Goal: Find specific page/section: Find specific page/section

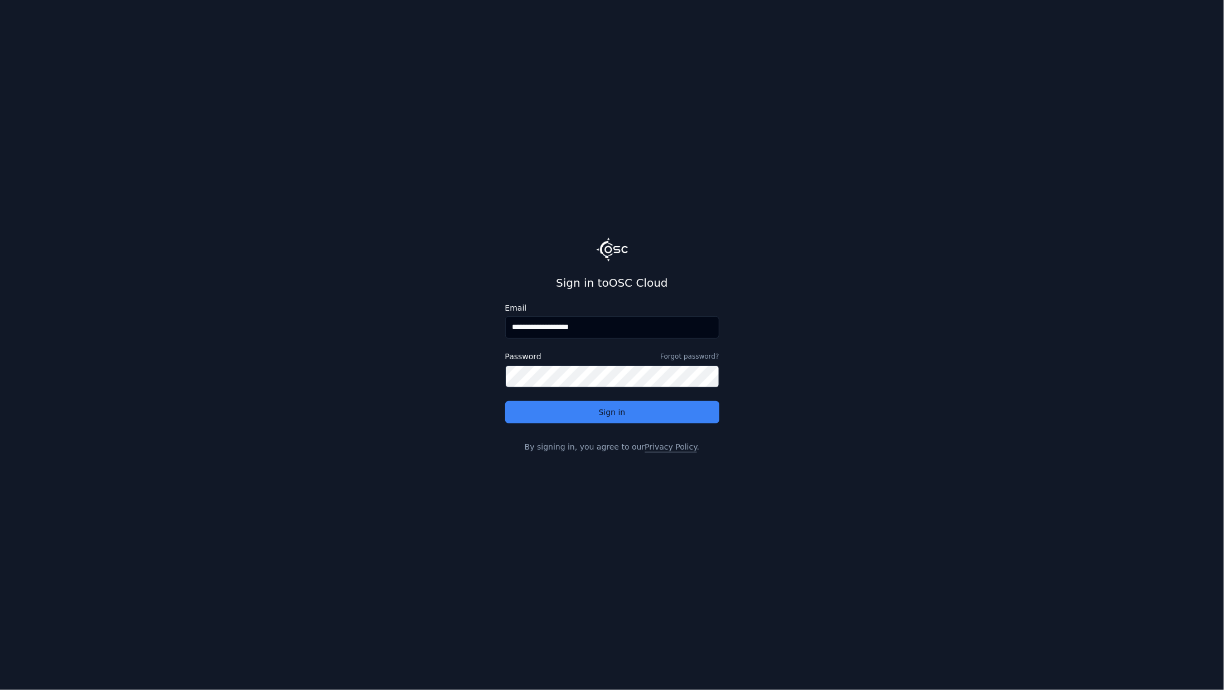
drag, startPoint x: 542, startPoint y: 330, endPoint x: 682, endPoint y: 348, distance: 140.6
click at [682, 348] on div "**********" at bounding box center [612, 363] width 214 height 119
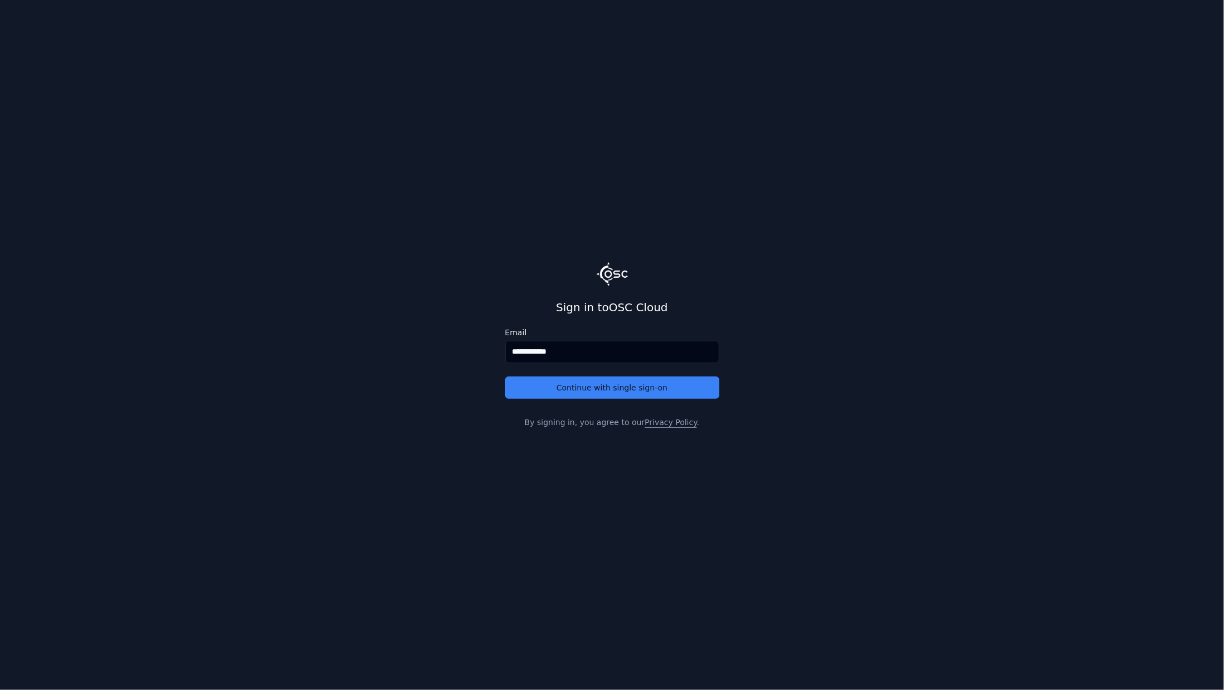
type input "**********"
click at [505, 377] on button "Continue with single sign-on" at bounding box center [612, 388] width 214 height 22
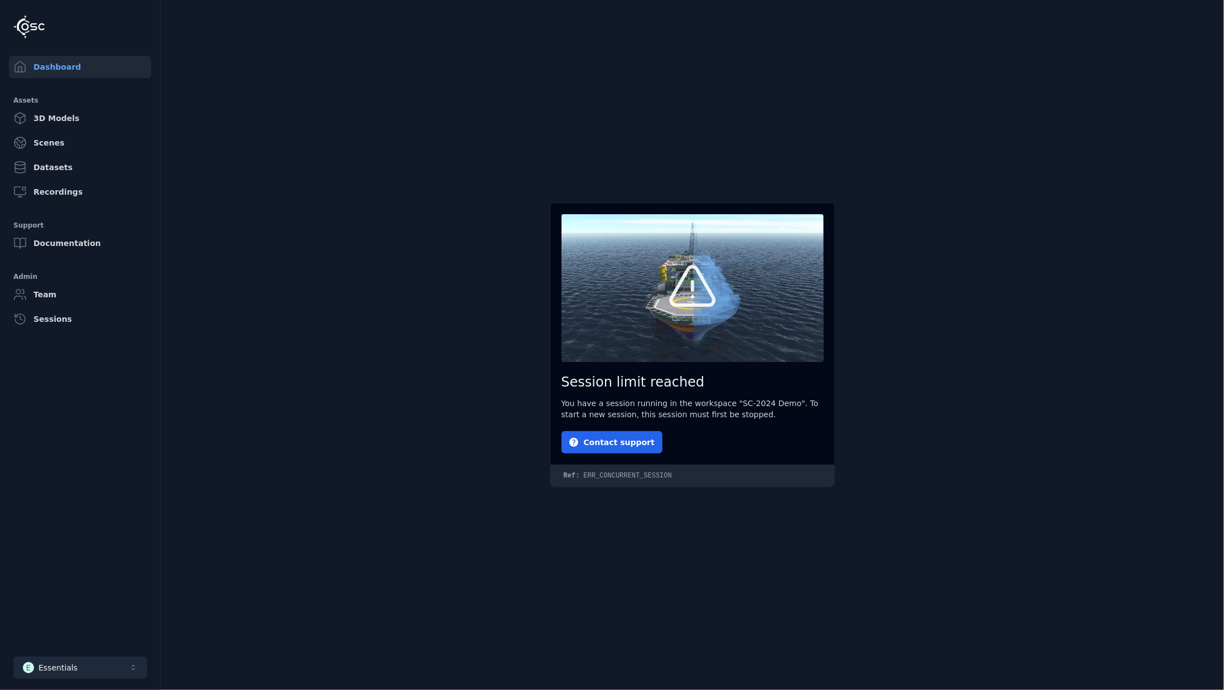
click at [122, 664] on button "E Essentials" at bounding box center [80, 668] width 134 height 22
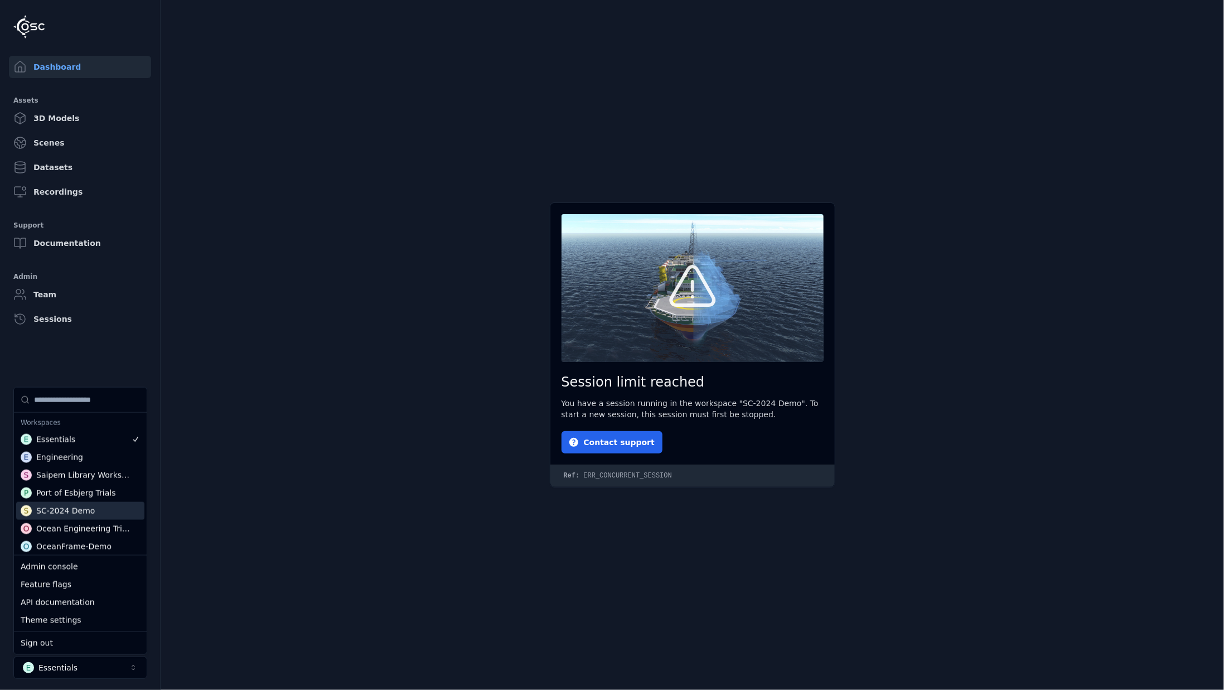
click at [90, 506] on div "S SC-2024 Demo" at bounding box center [80, 511] width 128 height 18
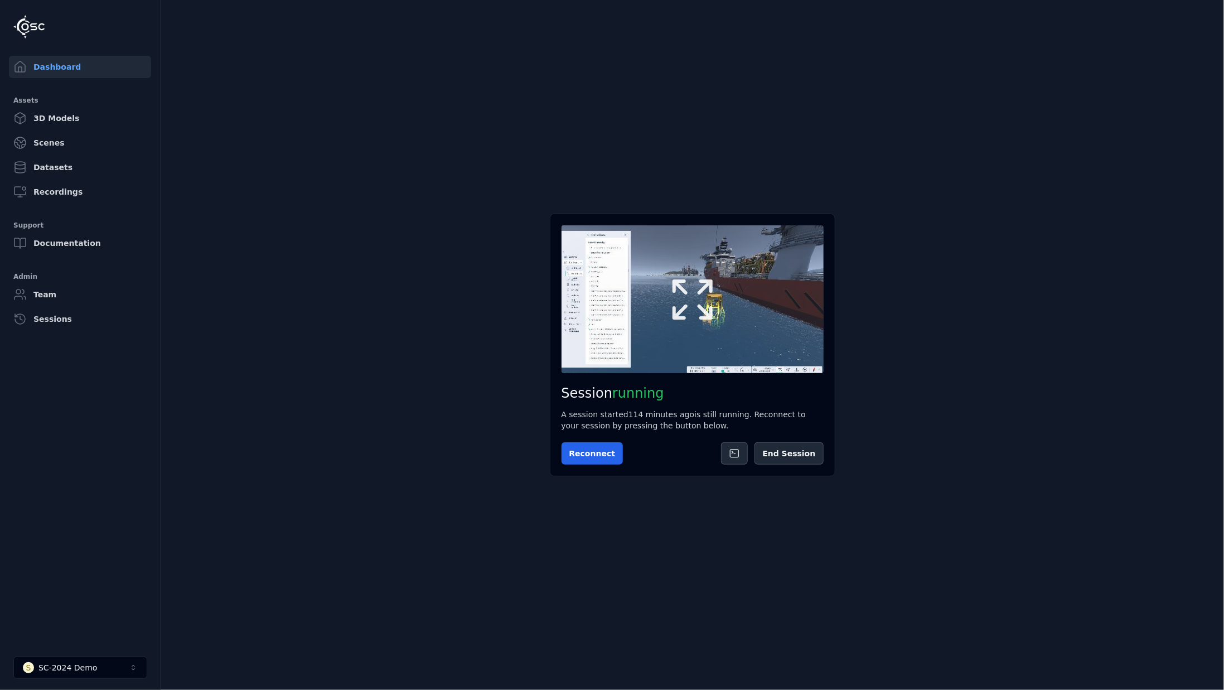
click at [685, 294] on icon at bounding box center [693, 299] width 40 height 40
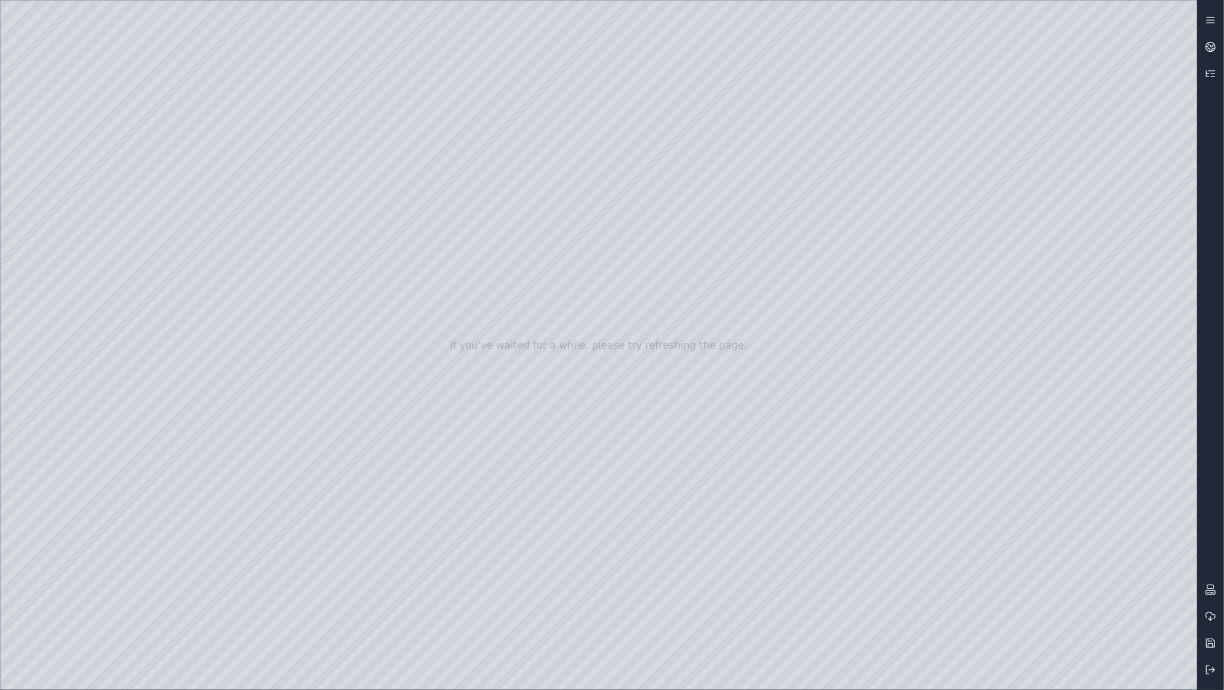
click at [141, 219] on div at bounding box center [599, 345] width 1197 height 689
click at [197, 218] on div at bounding box center [599, 345] width 1197 height 689
click at [143, 218] on div at bounding box center [599, 345] width 1197 height 689
click at [153, 243] on div at bounding box center [599, 345] width 1197 height 689
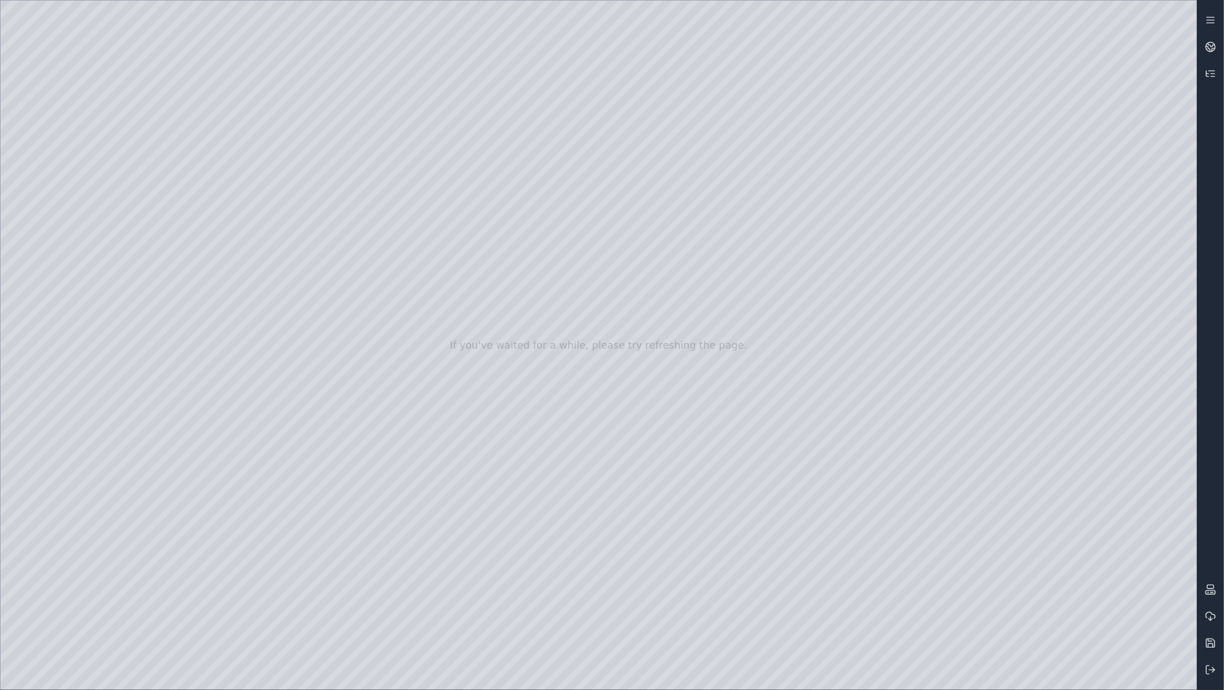
click at [321, 44] on div at bounding box center [599, 345] width 1197 height 689
click at [311, 451] on div at bounding box center [599, 345] width 1197 height 689
click at [303, 239] on div at bounding box center [599, 345] width 1197 height 689
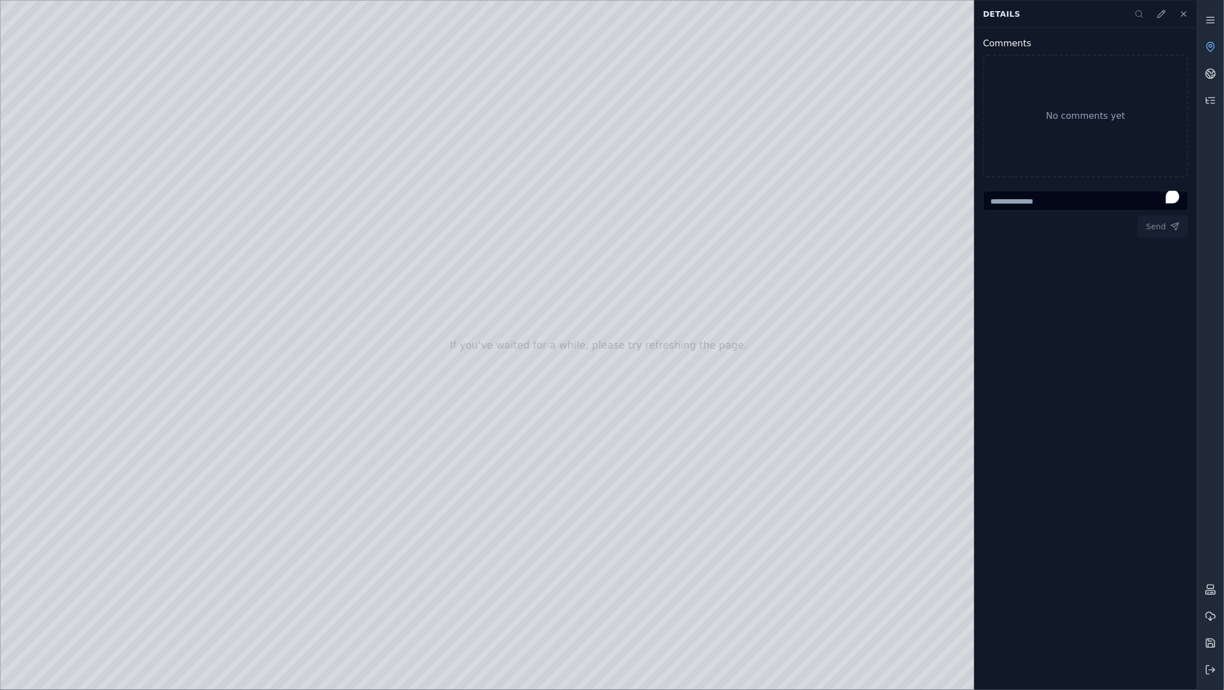
click at [317, 160] on div at bounding box center [599, 345] width 1197 height 689
click at [311, 181] on div at bounding box center [599, 345] width 1197 height 689
click at [269, 186] on div at bounding box center [599, 345] width 1197 height 689
click at [250, 45] on div at bounding box center [599, 345] width 1197 height 689
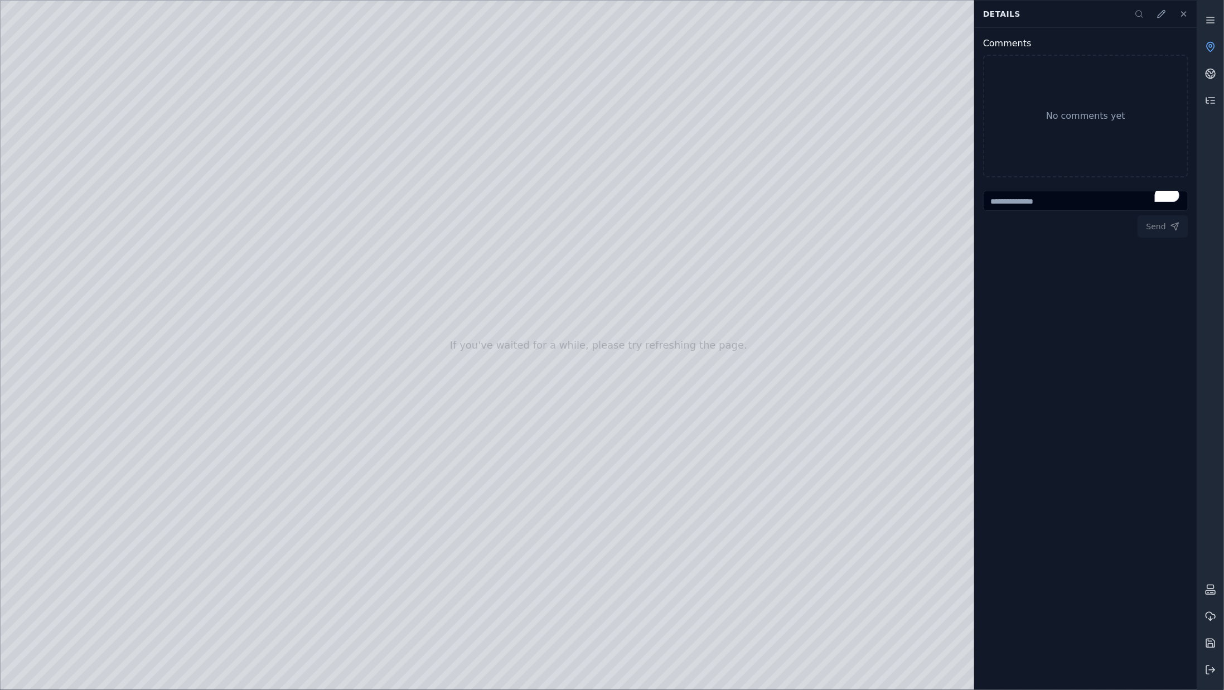
click at [250, 45] on div at bounding box center [599, 345] width 1197 height 689
click at [208, 47] on div at bounding box center [599, 345] width 1197 height 689
drag, startPoint x: 511, startPoint y: 283, endPoint x: 558, endPoint y: 303, distance: 50.8
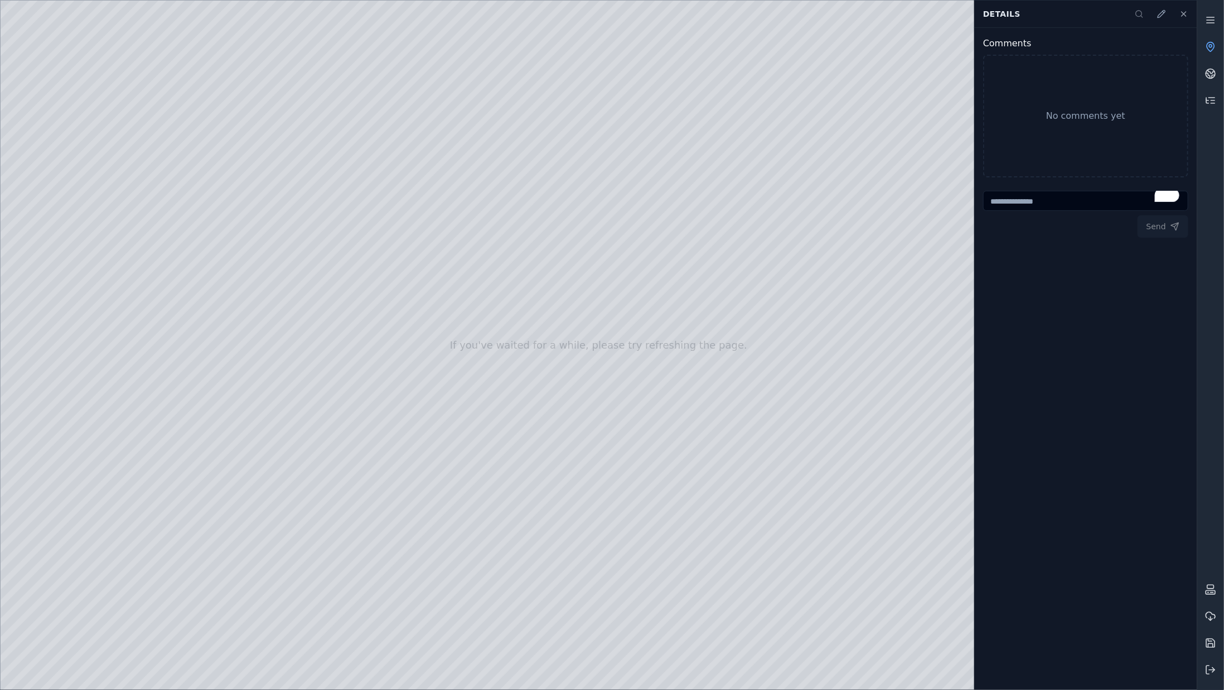
click at [668, 60] on div at bounding box center [599, 345] width 1197 height 689
click at [66, 157] on div at bounding box center [599, 345] width 1197 height 689
click at [65, 195] on div at bounding box center [599, 345] width 1197 height 689
click at [94, 180] on div at bounding box center [599, 345] width 1197 height 689
click at [84, 194] on div at bounding box center [599, 345] width 1197 height 689
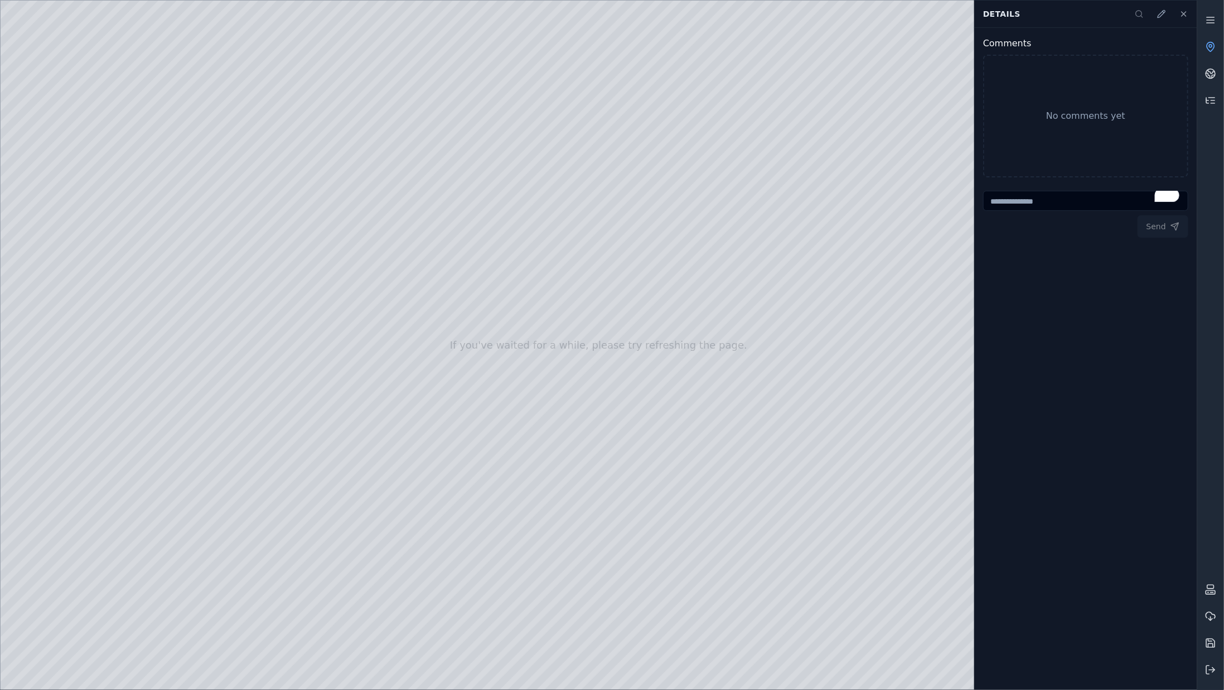
click at [280, 366] on div at bounding box center [599, 345] width 1197 height 689
click at [237, 389] on div at bounding box center [599, 345] width 1197 height 689
click at [241, 391] on div at bounding box center [599, 345] width 1197 height 689
click at [209, 323] on div at bounding box center [599, 345] width 1197 height 689
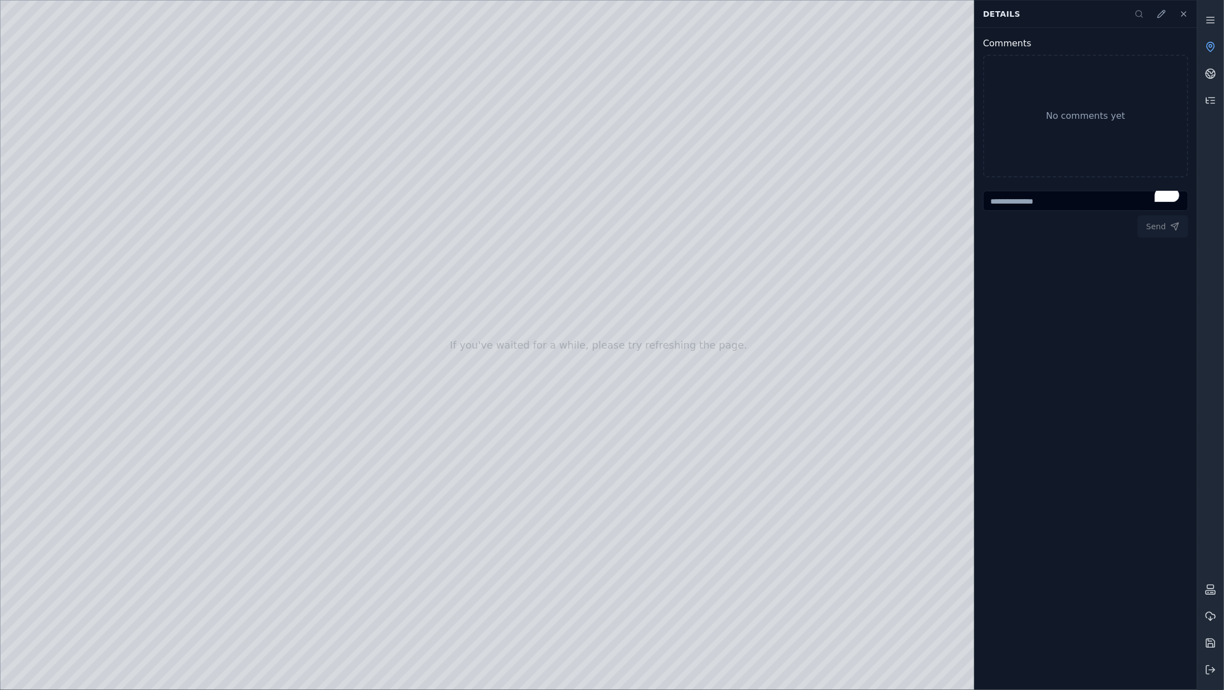
click at [85, 281] on div at bounding box center [599, 345] width 1197 height 689
click at [74, 235] on div at bounding box center [599, 345] width 1197 height 689
click at [168, 340] on div at bounding box center [599, 345] width 1197 height 689
click at [1214, 48] on icon at bounding box center [1210, 46] width 7 height 9
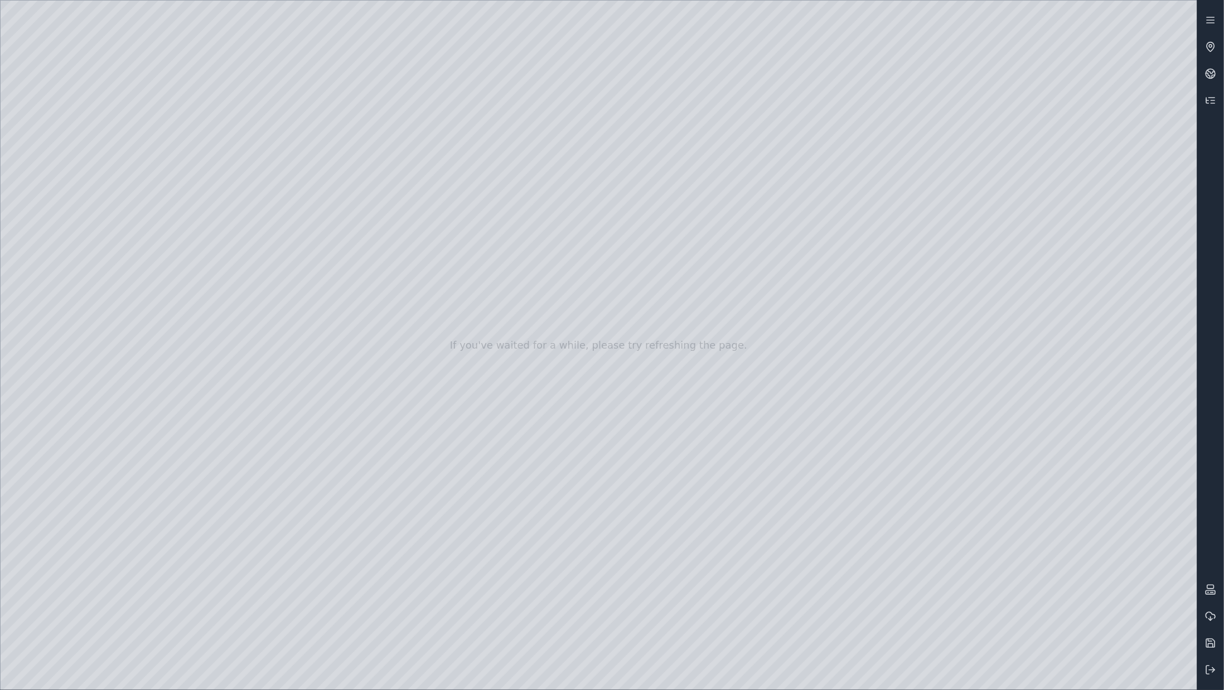
click at [188, 330] on div at bounding box center [599, 345] width 1197 height 689
click at [183, 350] on div at bounding box center [599, 345] width 1197 height 689
click at [180, 371] on div at bounding box center [599, 345] width 1197 height 689
click at [233, 52] on div at bounding box center [599, 345] width 1197 height 689
click at [209, 104] on div at bounding box center [599, 345] width 1197 height 689
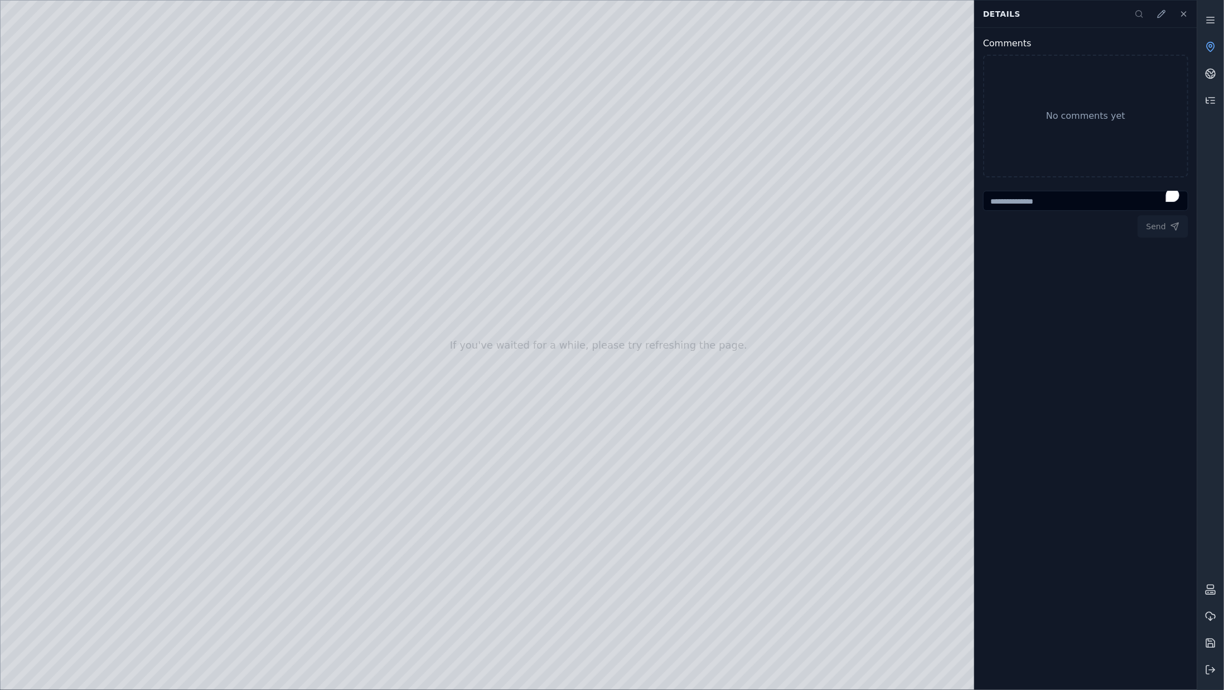
click at [188, 355] on div at bounding box center [599, 345] width 1197 height 689
click at [56, 262] on div at bounding box center [599, 345] width 1197 height 689
click at [59, 219] on div at bounding box center [599, 345] width 1197 height 689
click at [47, 400] on div at bounding box center [599, 345] width 1197 height 689
click at [69, 235] on div at bounding box center [599, 345] width 1197 height 689
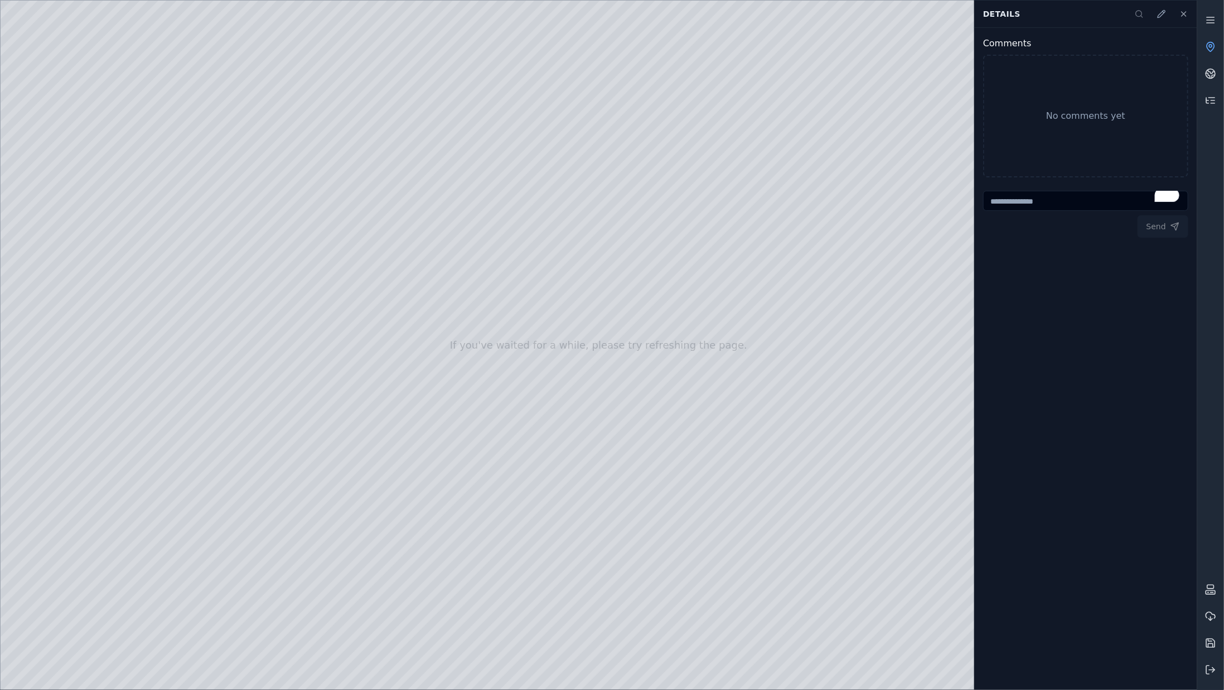
click at [303, 289] on div at bounding box center [599, 345] width 1197 height 689
click at [73, 176] on div at bounding box center [599, 345] width 1197 height 689
click at [67, 252] on div at bounding box center [599, 345] width 1197 height 689
drag, startPoint x: 635, startPoint y: 334, endPoint x: 725, endPoint y: 427, distance: 129.8
click at [155, 179] on div at bounding box center [599, 345] width 1197 height 689
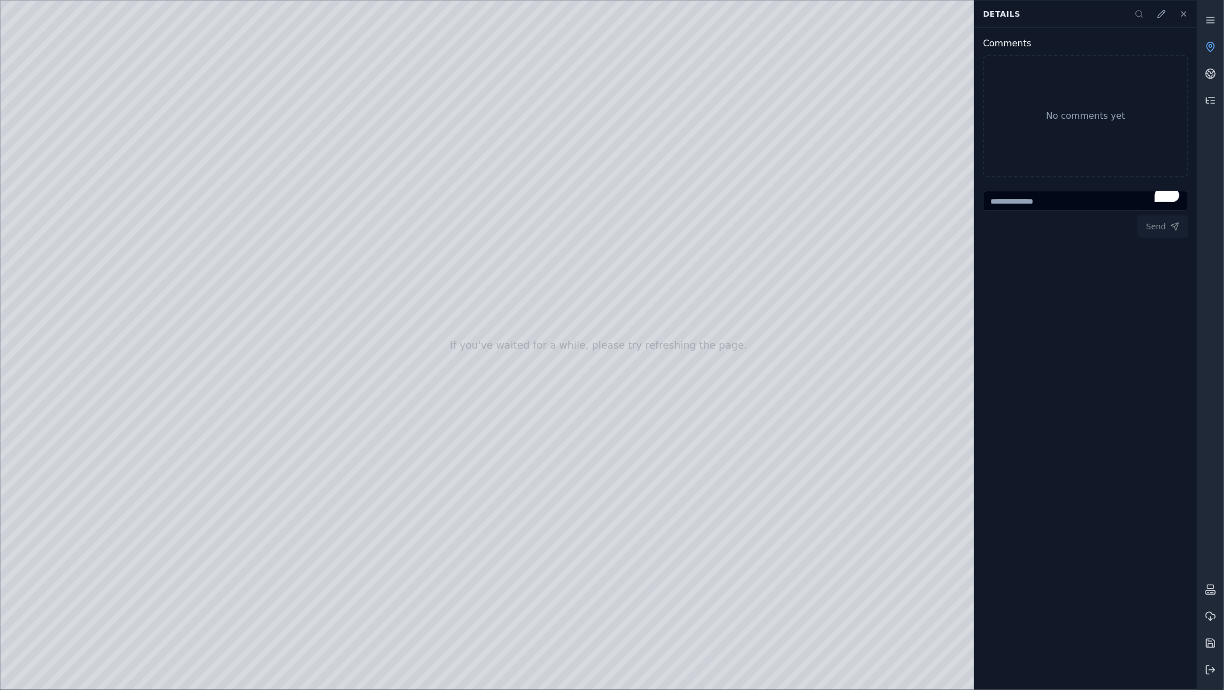
drag, startPoint x: 615, startPoint y: 430, endPoint x: 749, endPoint y: 435, distance: 133.9
drag, startPoint x: 749, startPoint y: 435, endPoint x: 833, endPoint y: 398, distance: 92.4
click at [833, 398] on div at bounding box center [599, 345] width 1197 height 689
drag, startPoint x: 833, startPoint y: 398, endPoint x: 860, endPoint y: 374, distance: 35.5
click at [860, 374] on div at bounding box center [599, 345] width 1197 height 689
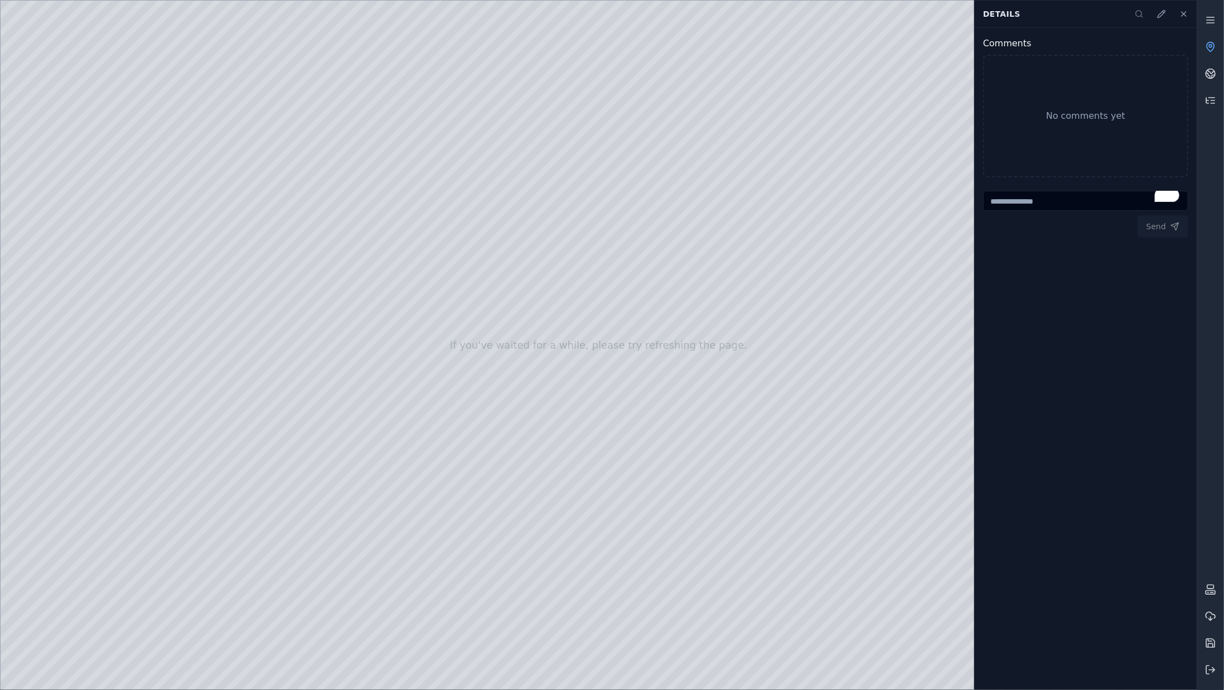
click at [49, 221] on div at bounding box center [599, 345] width 1197 height 689
click at [207, 142] on div at bounding box center [599, 345] width 1197 height 689
click at [253, 41] on div at bounding box center [599, 345] width 1197 height 689
click at [311, 233] on div at bounding box center [599, 345] width 1197 height 689
click at [315, 229] on div at bounding box center [599, 345] width 1197 height 689
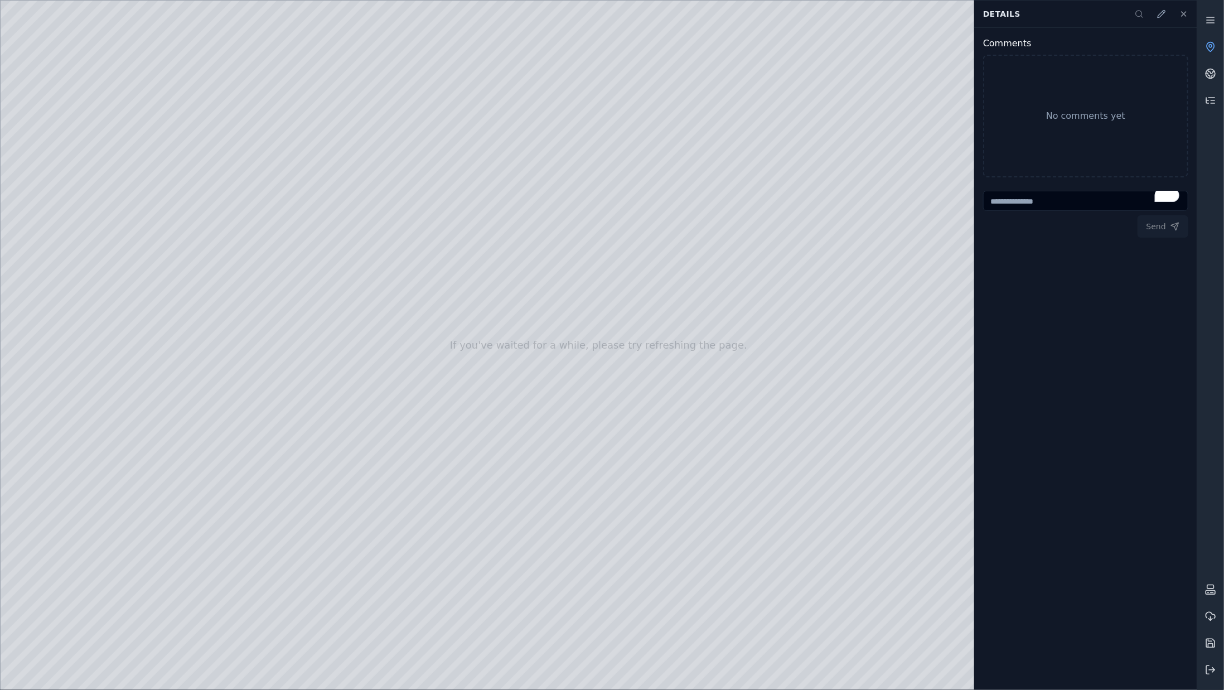
click at [313, 41] on div at bounding box center [599, 345] width 1197 height 689
click at [87, 197] on div at bounding box center [599, 345] width 1197 height 689
click at [667, 467] on div at bounding box center [599, 345] width 1197 height 689
click at [45, 226] on div at bounding box center [599, 345] width 1197 height 689
click at [70, 155] on div at bounding box center [599, 345] width 1197 height 689
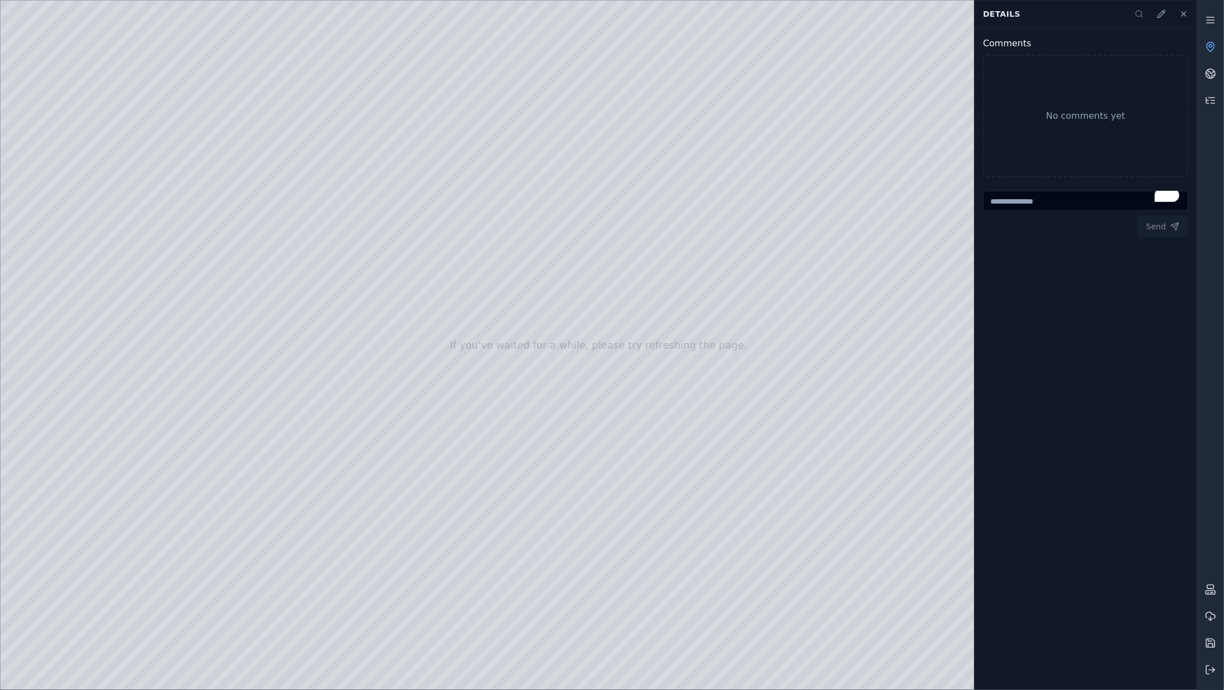
click at [66, 206] on div at bounding box center [599, 345] width 1197 height 689
click at [66, 281] on div at bounding box center [599, 345] width 1197 height 689
click at [65, 222] on div at bounding box center [599, 345] width 1197 height 689
click at [138, 445] on div at bounding box center [599, 345] width 1197 height 689
click at [139, 333] on div at bounding box center [599, 345] width 1197 height 689
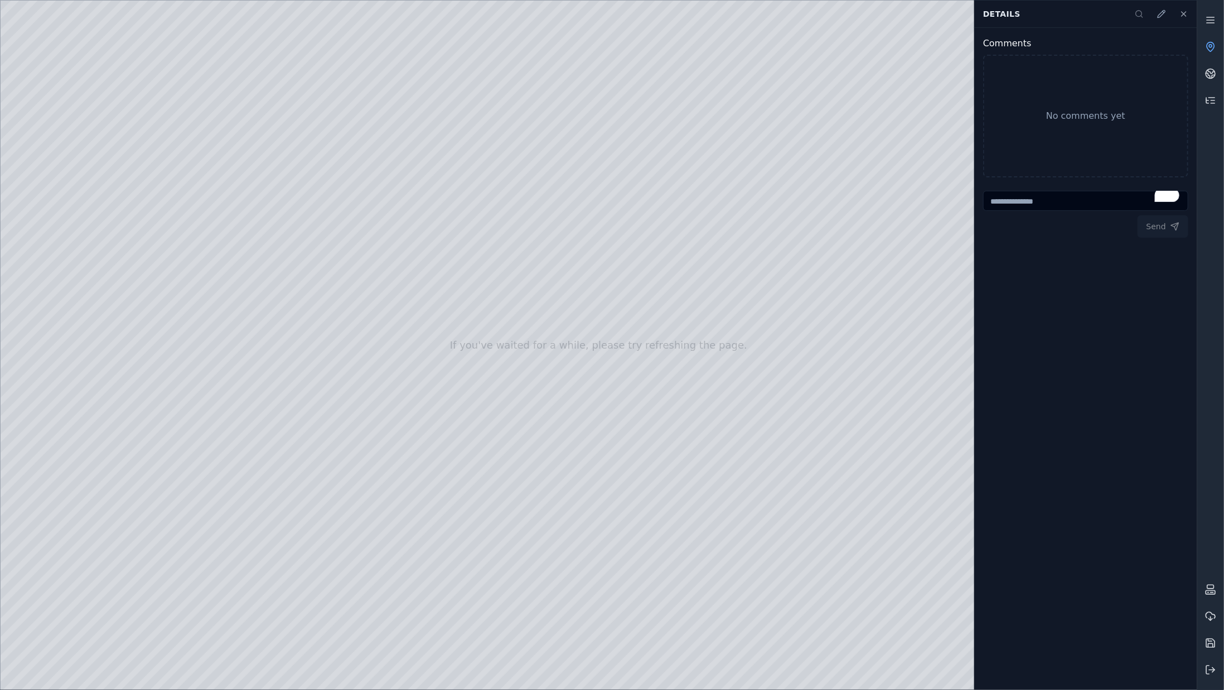
click at [139, 333] on div at bounding box center [599, 345] width 1197 height 689
click at [153, 378] on div at bounding box center [599, 345] width 1197 height 689
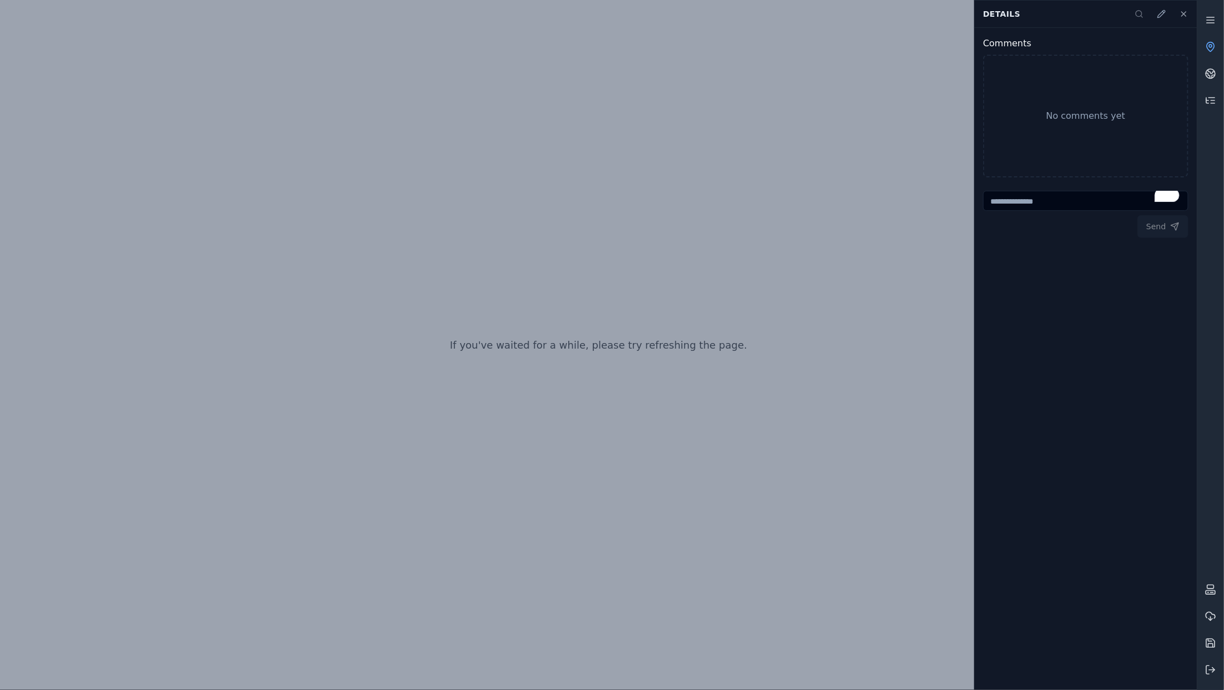
click at [259, 229] on div "If you've waited for a while, please try refreshing the page." at bounding box center [599, 345] width 1198 height 690
